Goal: Use online tool/utility: Utilize a website feature to perform a specific function

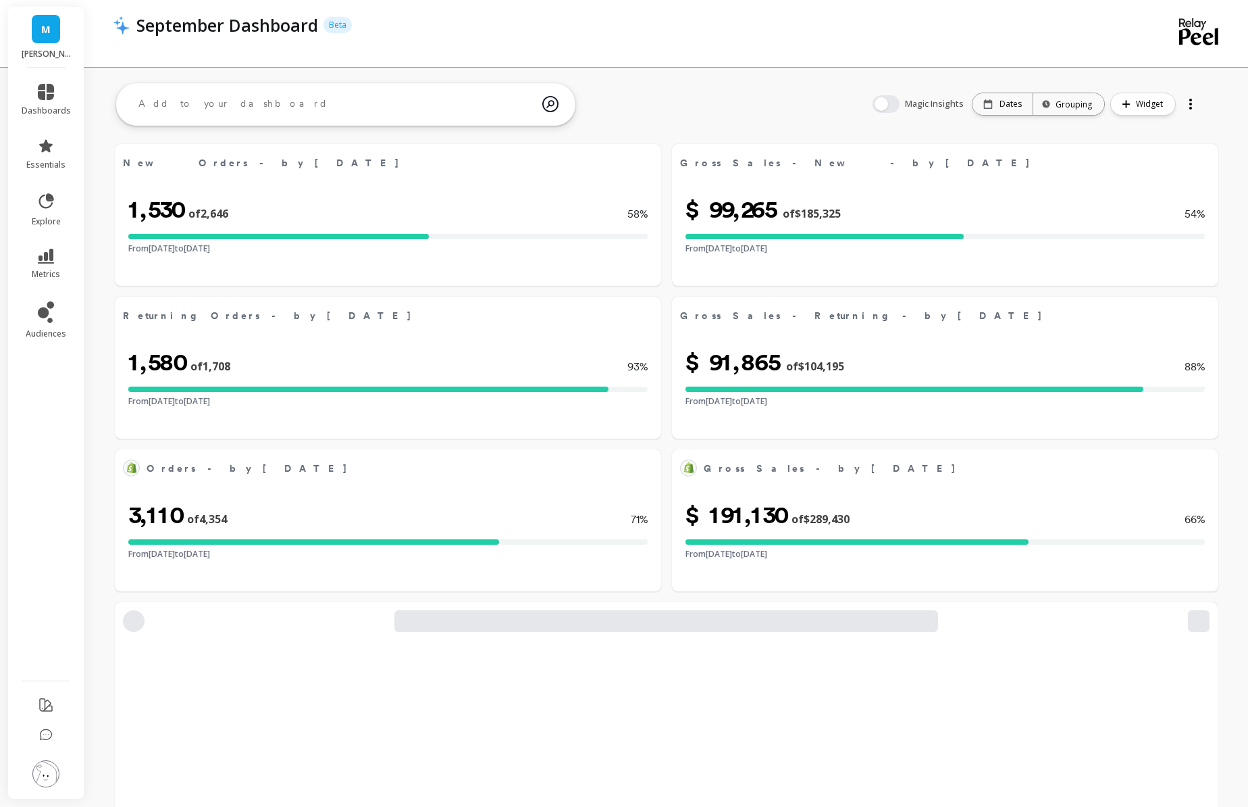
select select "sum"
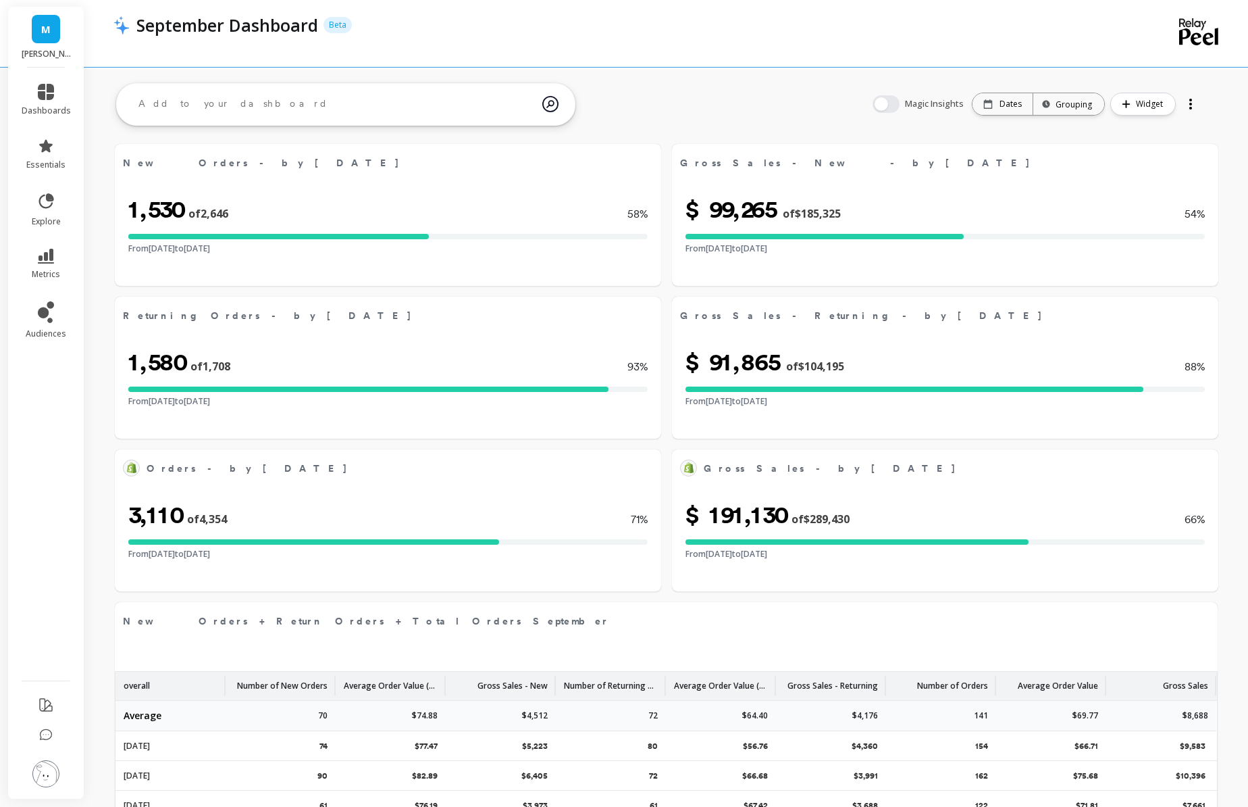
select select "sum"
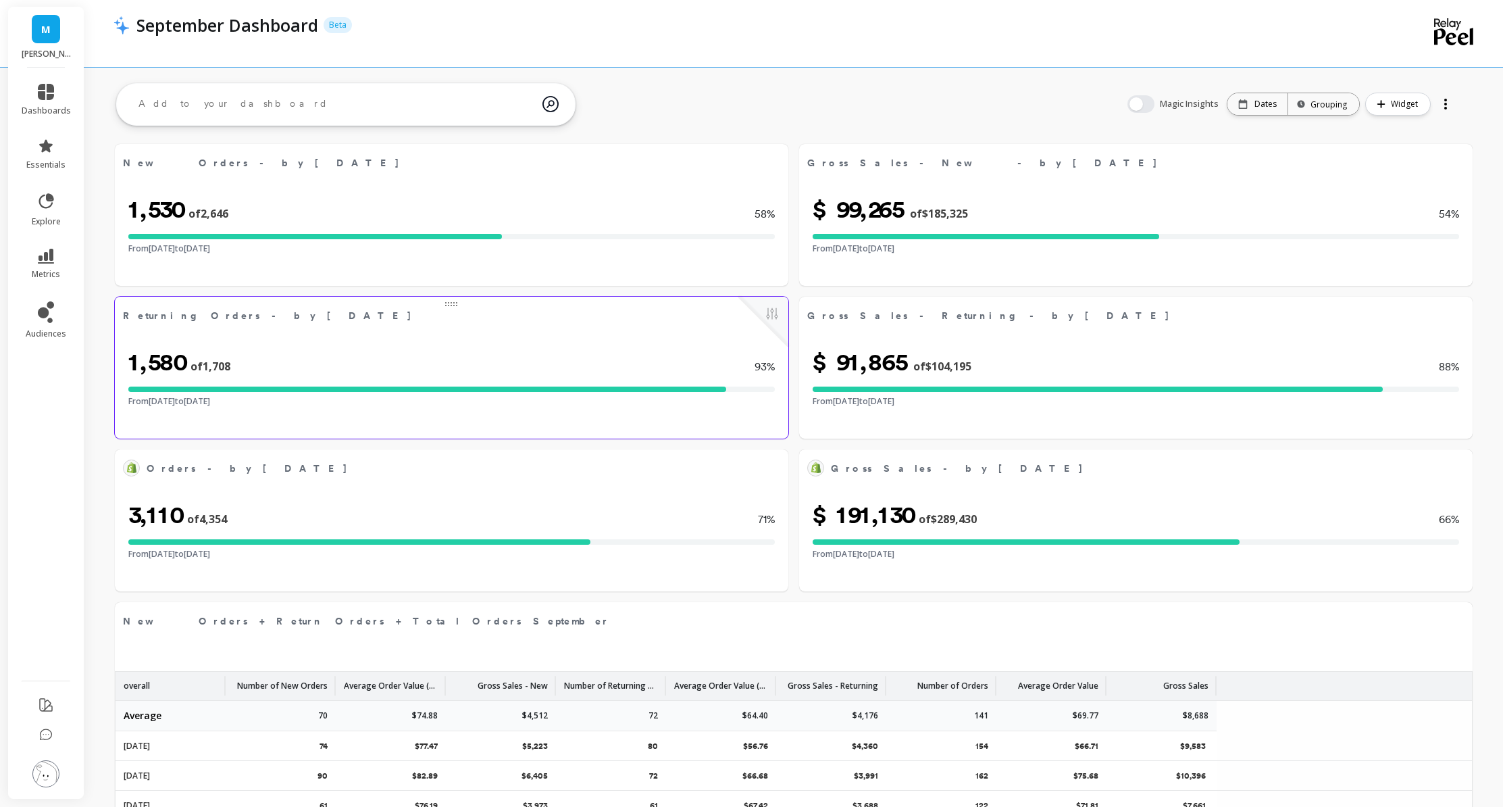
select select "sum"
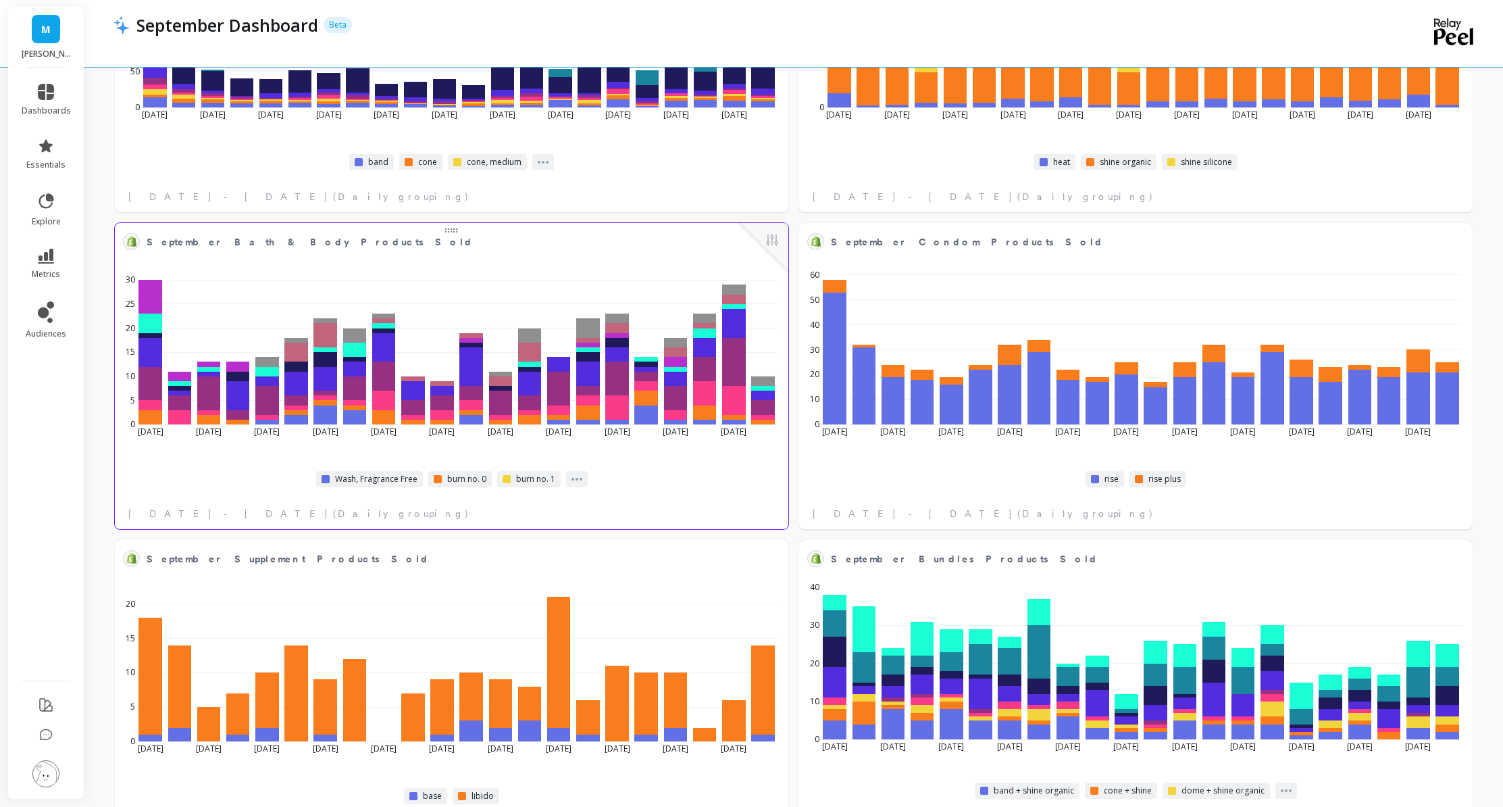
scroll to position [2857, 0]
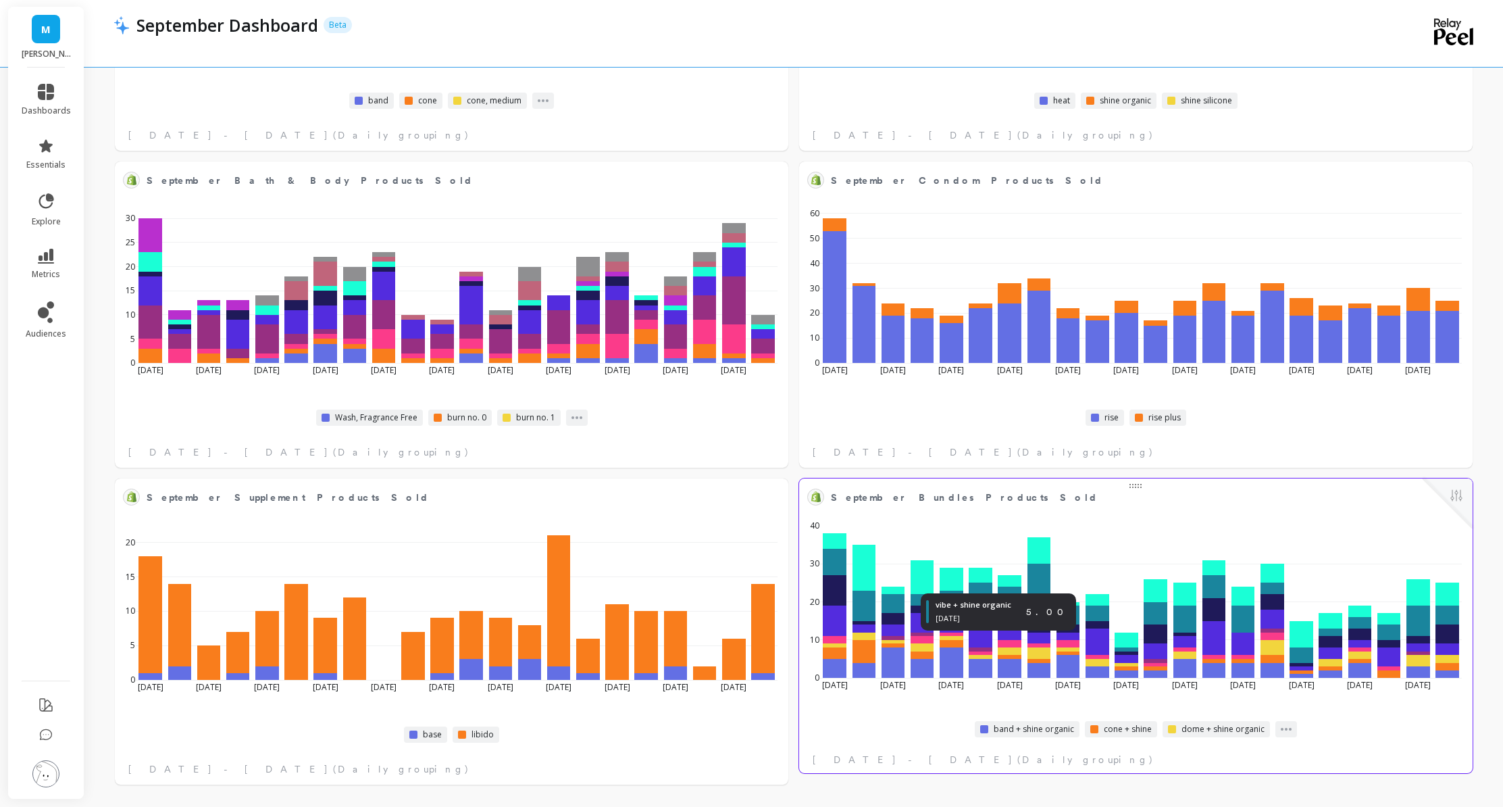
select select "sum"
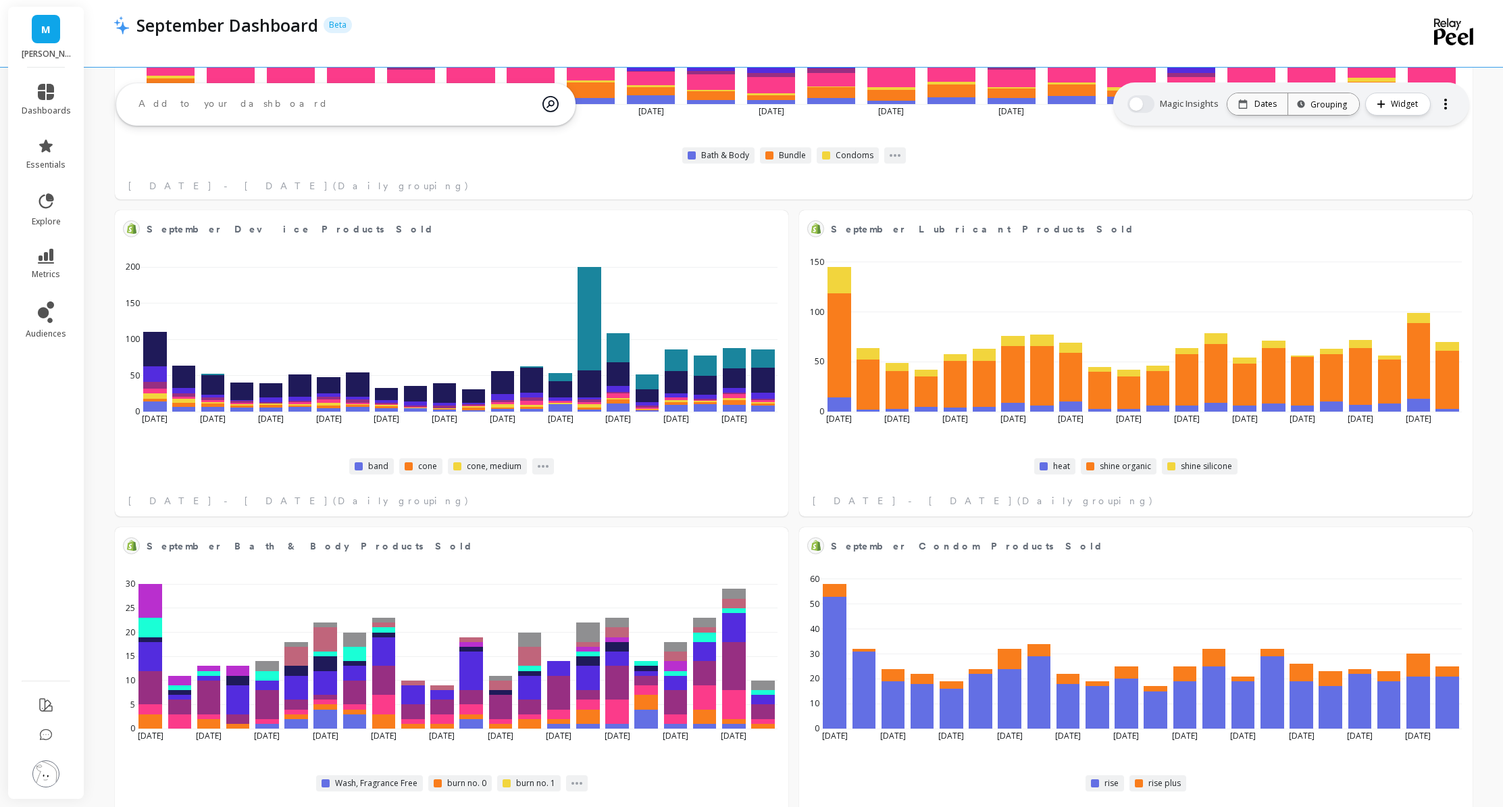
scroll to position [2490, 0]
